Goal: Task Accomplishment & Management: Manage account settings

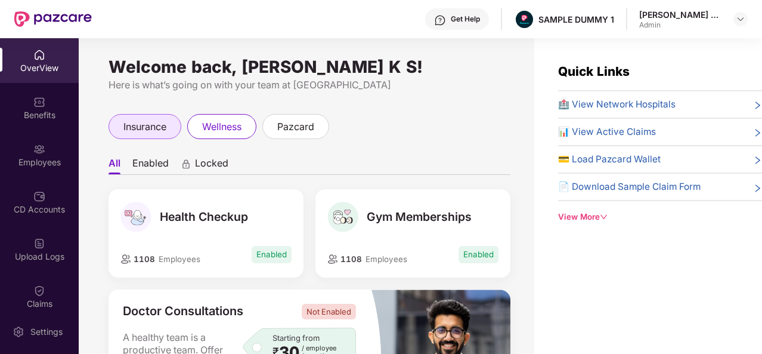
click at [148, 117] on div "insurance" at bounding box center [145, 126] width 73 height 25
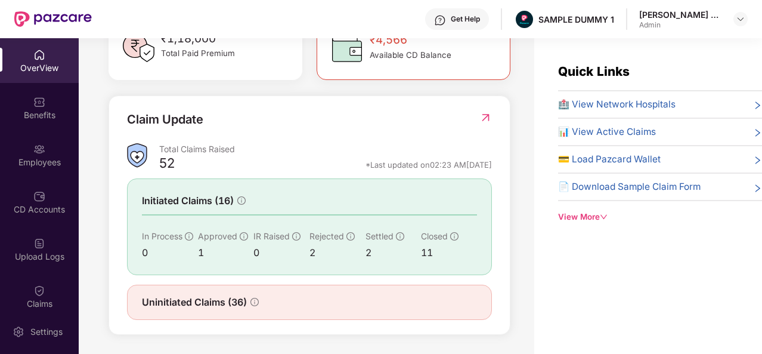
scroll to position [386, 0]
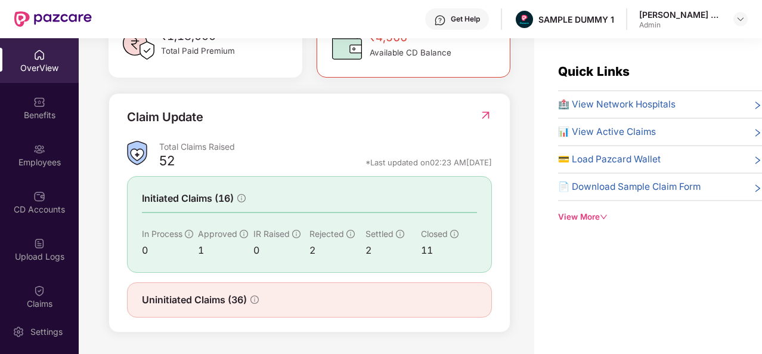
click at [657, 109] on span "🏥 View Network Hospitals" at bounding box center [616, 104] width 117 height 14
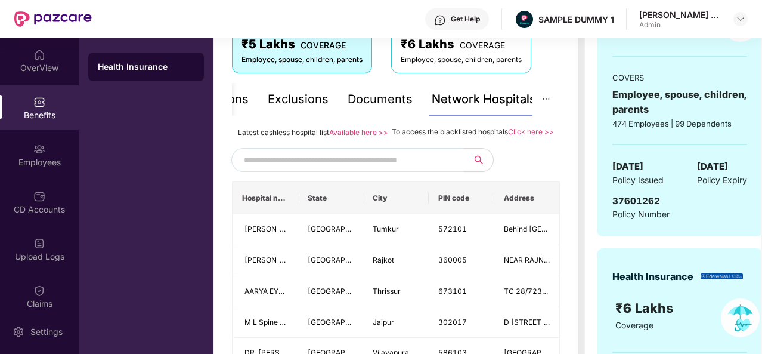
scroll to position [222, 0]
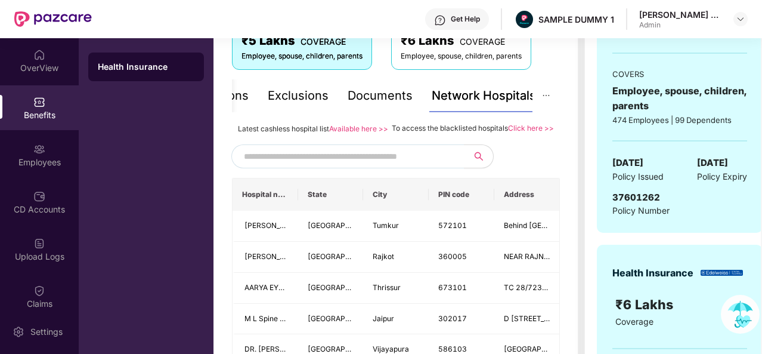
click at [382, 102] on div "Documents" at bounding box center [380, 95] width 65 height 18
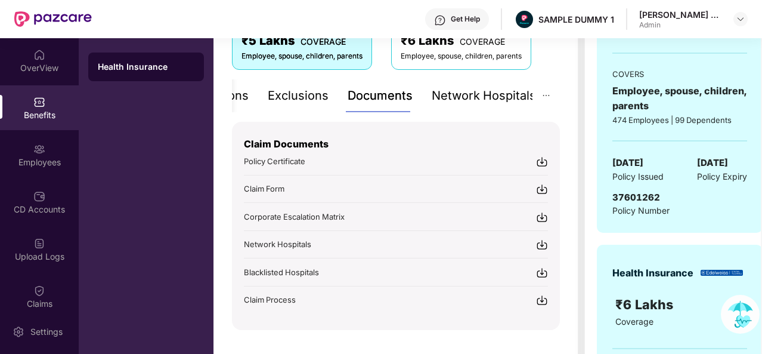
click at [311, 104] on div "Exclusions" at bounding box center [298, 95] width 61 height 33
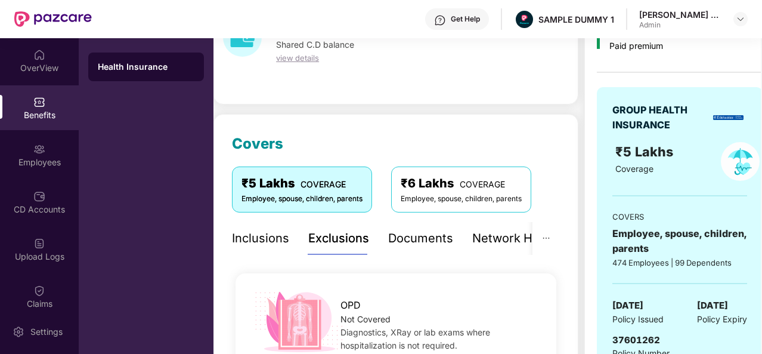
scroll to position [76, 0]
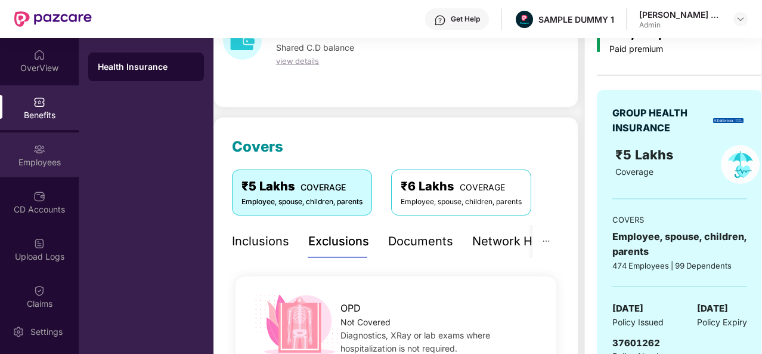
click at [53, 150] on div "Employees" at bounding box center [39, 154] width 79 height 45
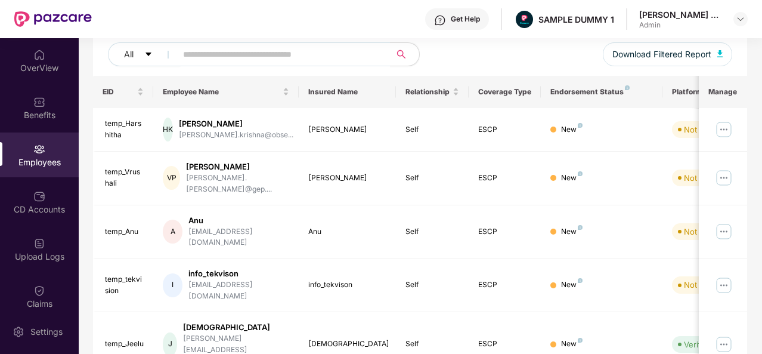
scroll to position [0, 0]
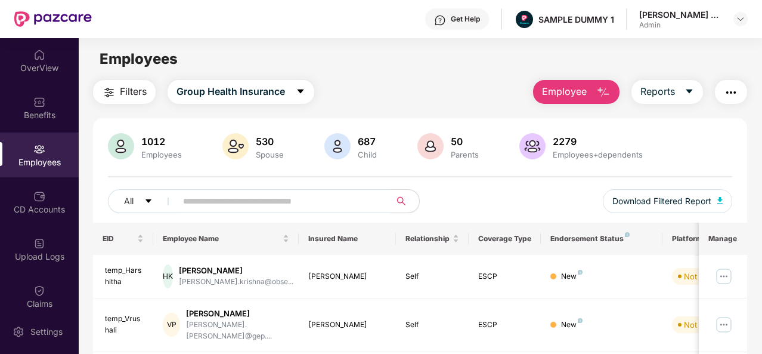
click at [587, 91] on span "Employee" at bounding box center [564, 91] width 45 height 15
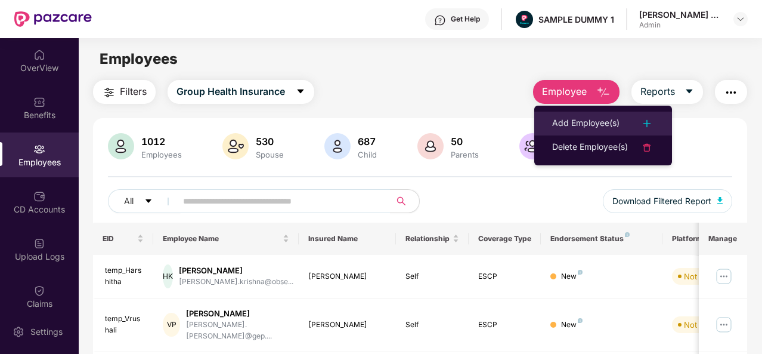
drag, startPoint x: 590, startPoint y: 110, endPoint x: 592, endPoint y: 116, distance: 6.1
click at [592, 116] on ul "Add Employee(s) Delete Employee(s)" at bounding box center [603, 136] width 138 height 60
click at [592, 116] on div "Add Employee(s)" at bounding box center [585, 123] width 67 height 14
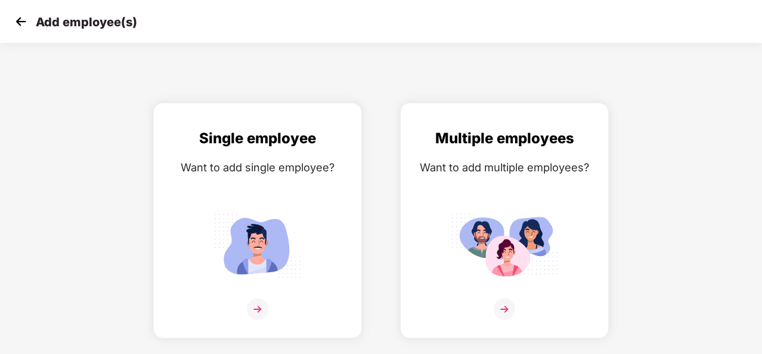
click at [29, 25] on img at bounding box center [21, 22] width 18 height 18
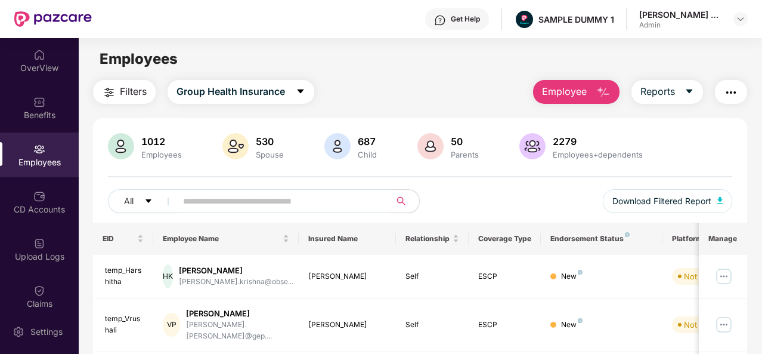
click at [53, 208] on div "CD Accounts" at bounding box center [39, 209] width 79 height 12
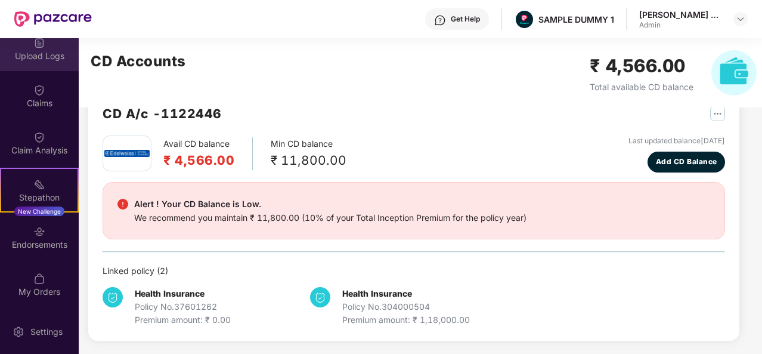
scroll to position [202, 0]
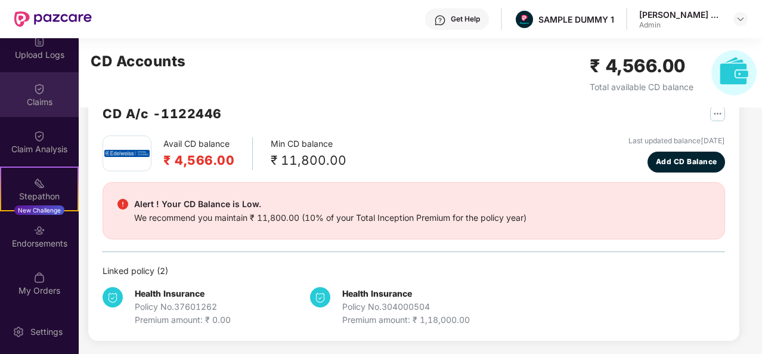
click at [28, 94] on div "Claims" at bounding box center [39, 94] width 79 height 45
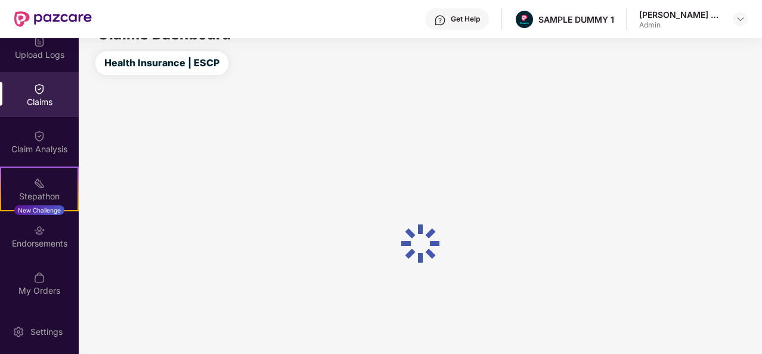
scroll to position [32, 0]
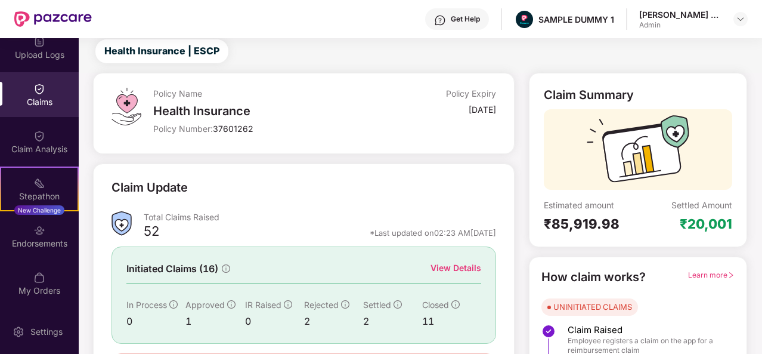
click at [467, 267] on div "View Details" at bounding box center [456, 267] width 51 height 13
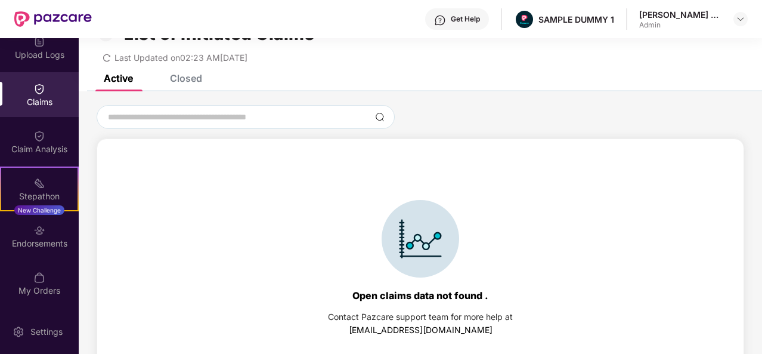
click at [190, 82] on div "Closed" at bounding box center [186, 78] width 32 height 12
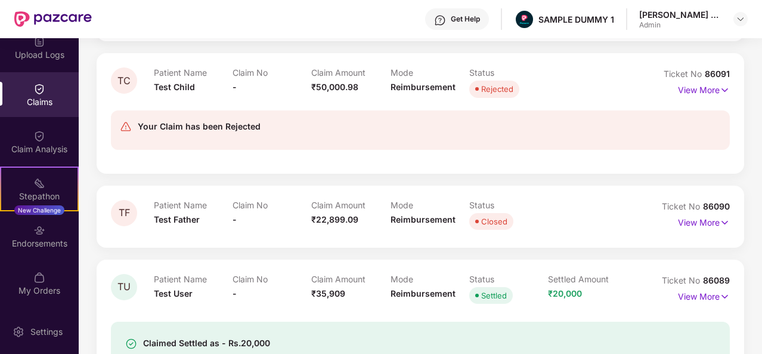
scroll to position [623, 0]
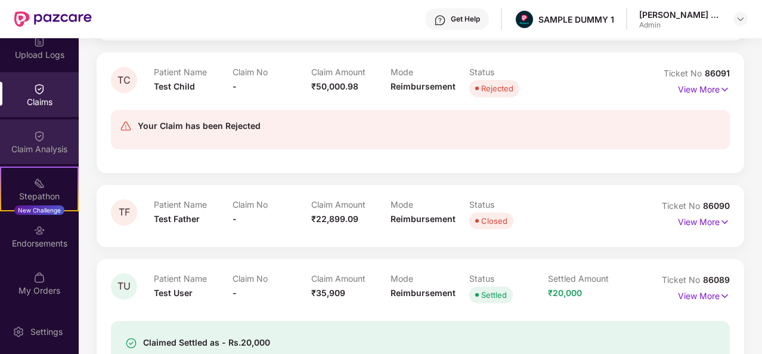
click at [42, 146] on div "Claim Analysis" at bounding box center [39, 149] width 79 height 12
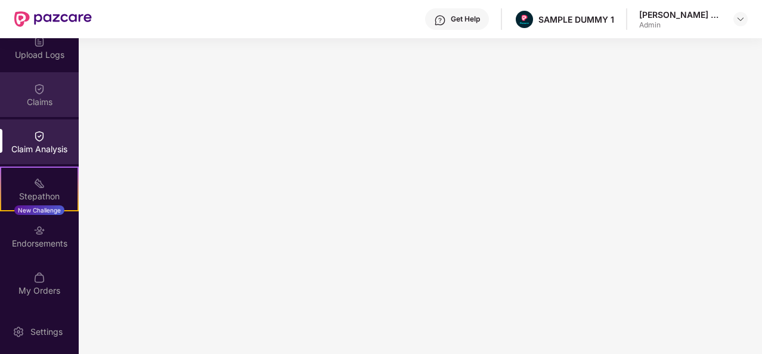
scroll to position [0, 0]
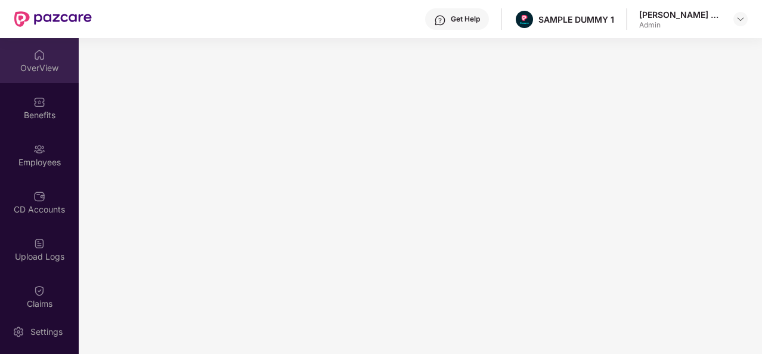
click at [47, 77] on div "OverView" at bounding box center [39, 60] width 79 height 45
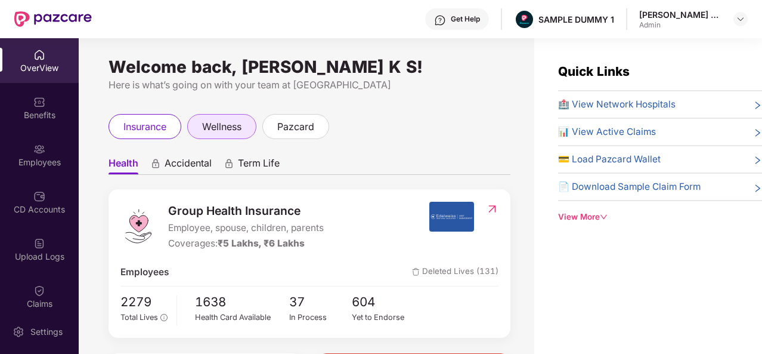
click at [224, 130] on span "wellness" at bounding box center [221, 126] width 39 height 15
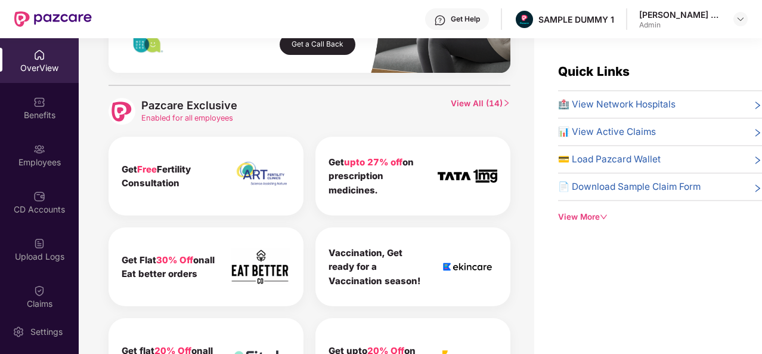
scroll to position [609, 0]
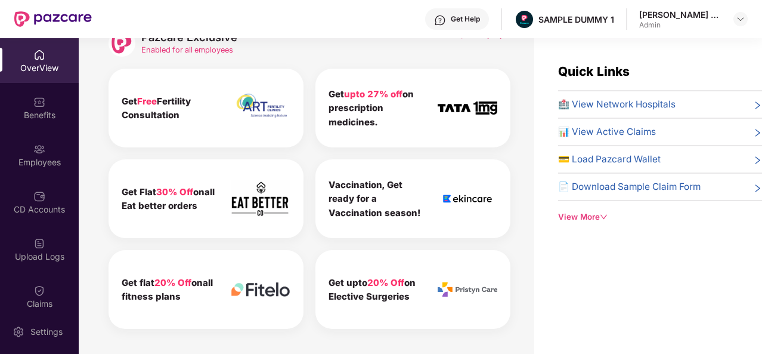
click at [446, 24] on img at bounding box center [440, 20] width 12 height 12
click at [670, 66] on div "Quick Links 🏥 View Network Hospitals 📊 View Active Claims 💳 Load Pazcard Wallet…" at bounding box center [660, 142] width 204 height 161
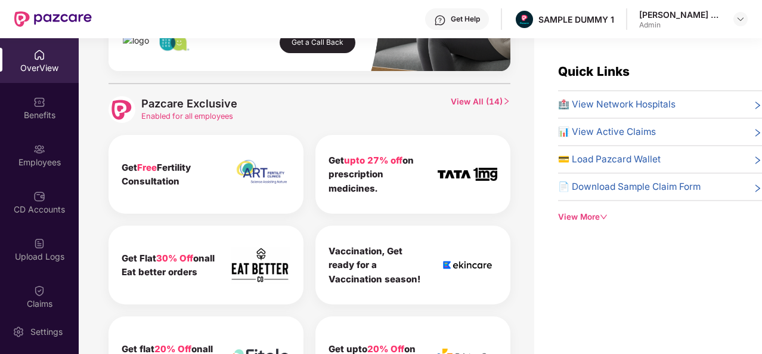
scroll to position [535, 0]
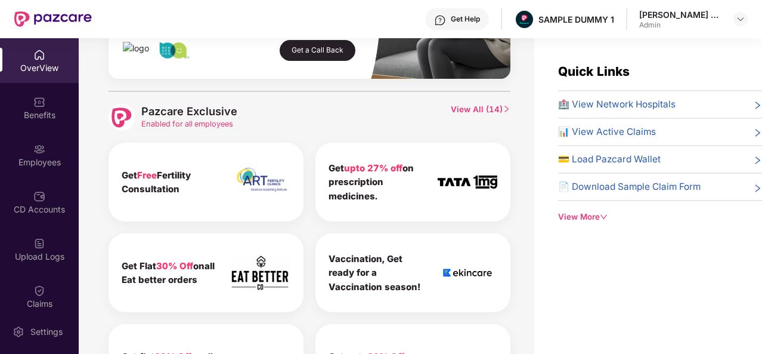
drag, startPoint x: 474, startPoint y: 101, endPoint x: 475, endPoint y: 109, distance: 7.8
click at [475, 109] on div "Pazcare Exclusive Enabled for all employees View All ( 14 ) Get Free Fertility …" at bounding box center [310, 249] width 402 height 316
click at [475, 109] on span "View All ( 14 )" at bounding box center [481, 117] width 60 height 27
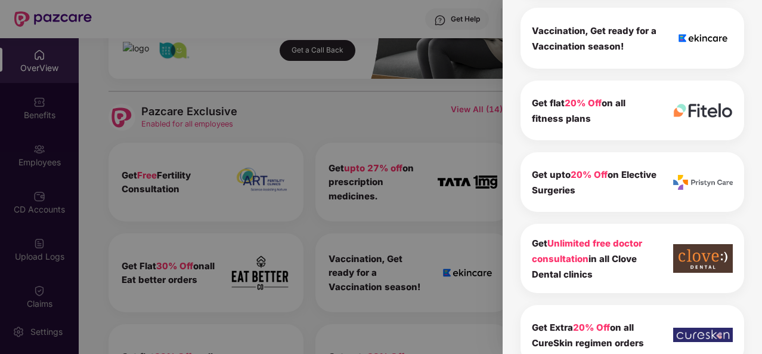
scroll to position [0, 0]
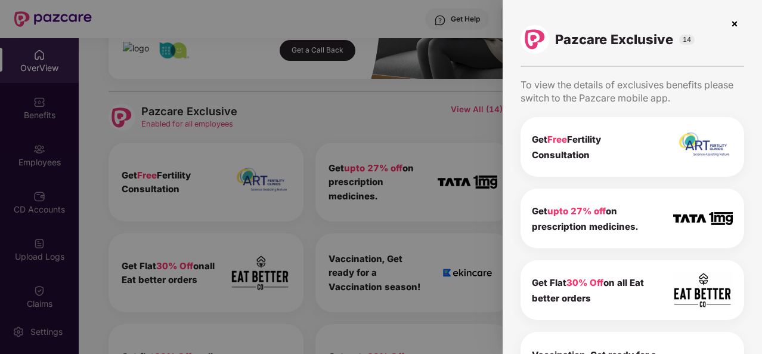
click at [730, 22] on img at bounding box center [734, 23] width 19 height 19
